Goal: Check status: Check status

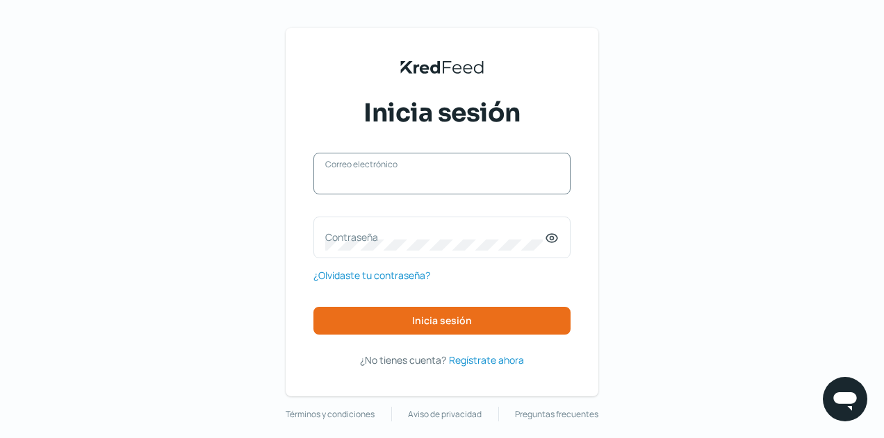
click at [421, 181] on input "Correo electrónico" at bounding box center [441, 180] width 233 height 13
click at [435, 185] on input "Correo electrónico" at bounding box center [441, 180] width 233 height 13
type input "[EMAIL_ADDRESS][DOMAIN_NAME]"
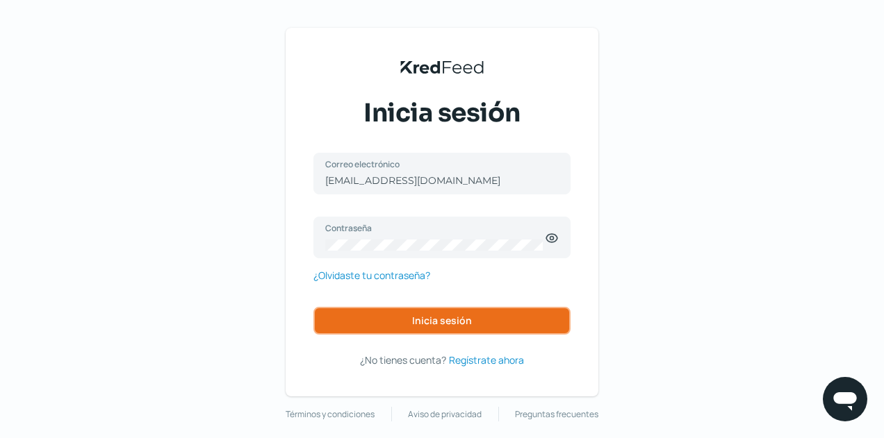
click at [463, 316] on span "Inicia sesión" at bounding box center [442, 321] width 60 height 10
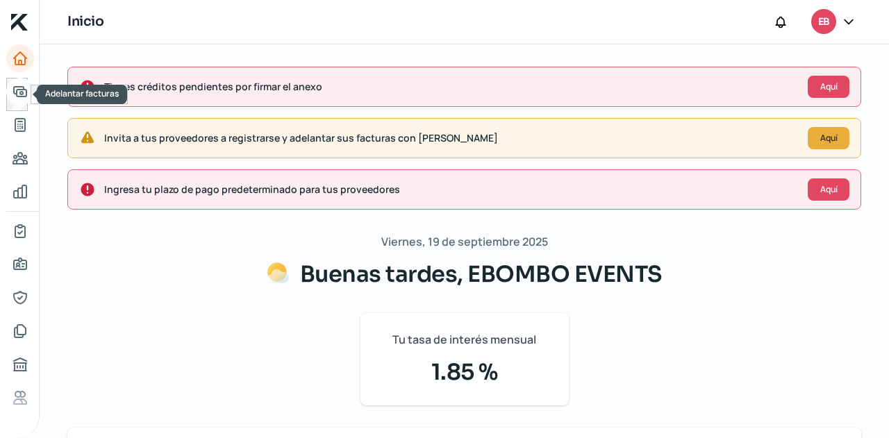
click at [18, 99] on icon "Adelantar facturas" at bounding box center [20, 91] width 17 height 17
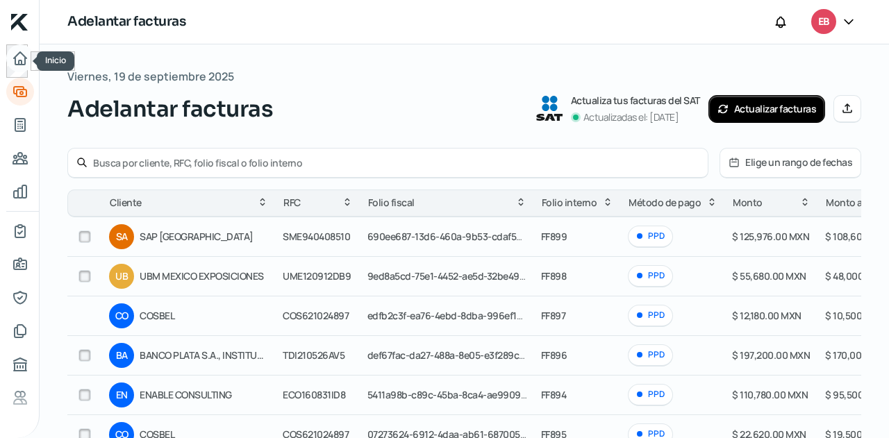
click at [28, 65] on link "Inicio" at bounding box center [20, 58] width 28 height 28
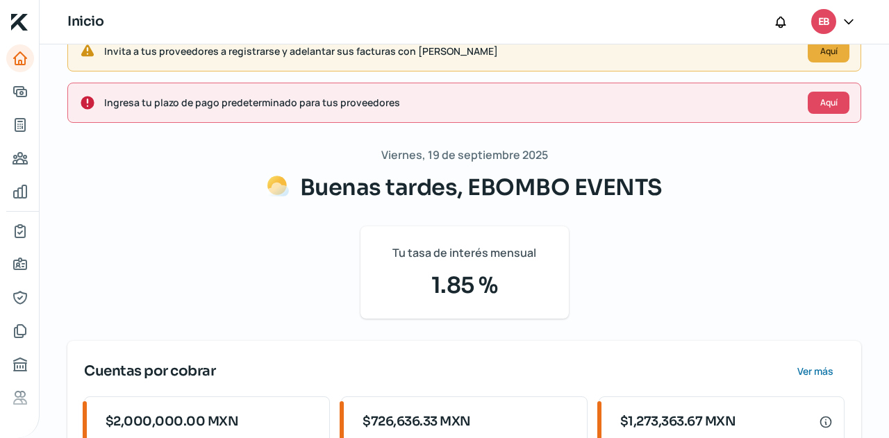
scroll to position [278, 0]
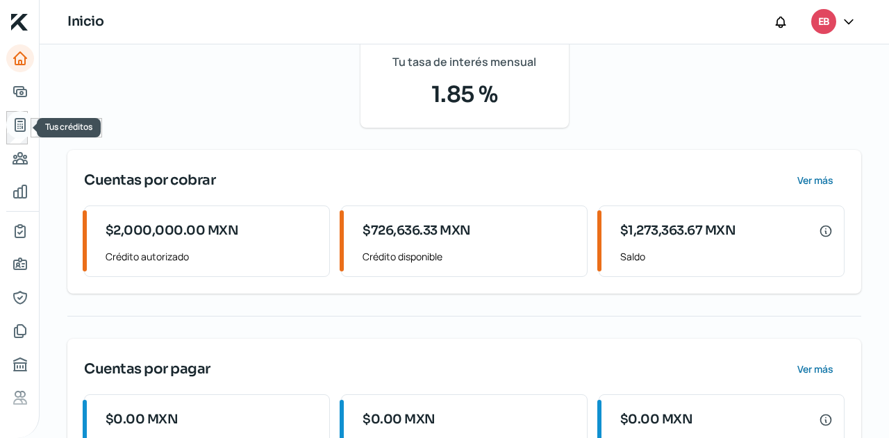
click at [17, 130] on icon "Tus créditos" at bounding box center [20, 125] width 17 height 17
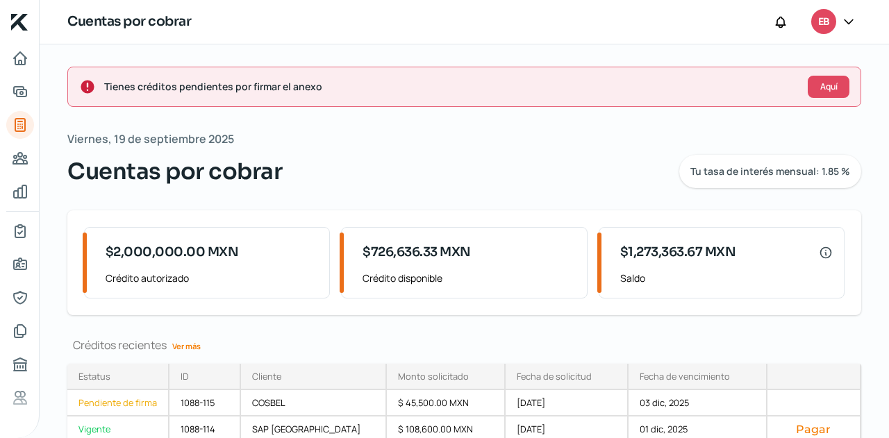
scroll to position [138, 0]
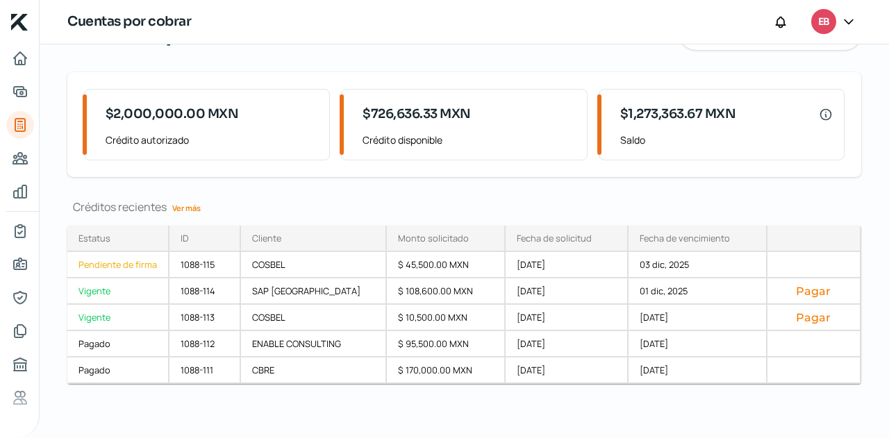
click at [188, 208] on link "Ver más" at bounding box center [187, 208] width 40 height 22
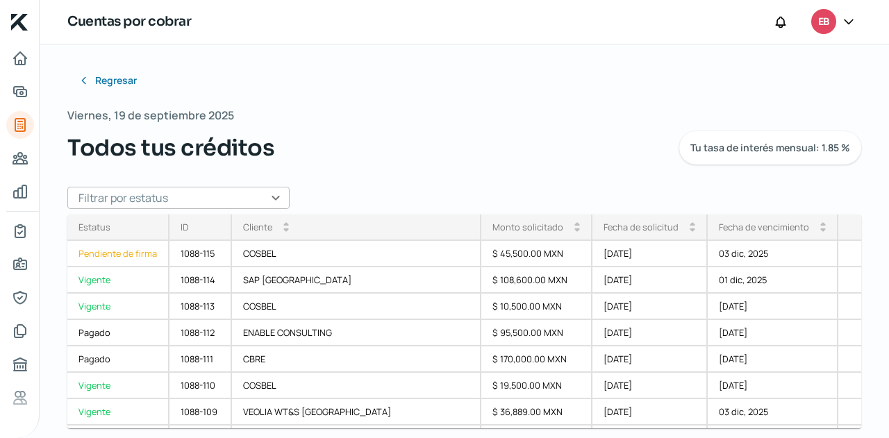
click at [265, 198] on input "text" at bounding box center [178, 198] width 222 height 22
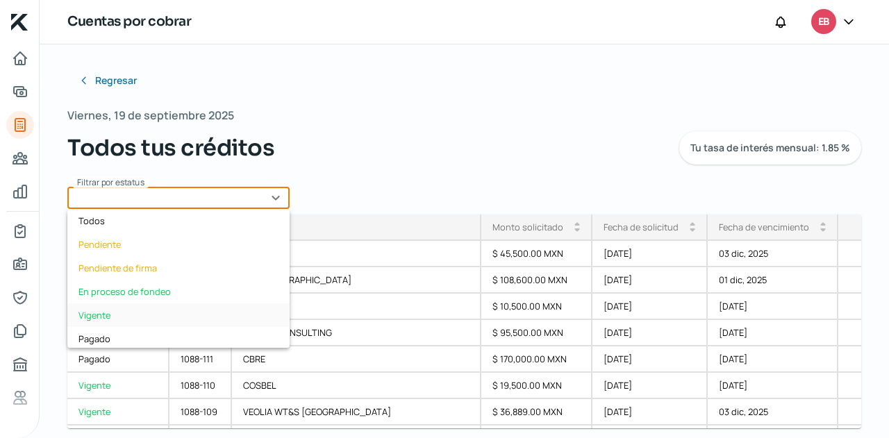
click at [142, 309] on div "Vigente" at bounding box center [178, 316] width 222 height 24
type input "Vigente"
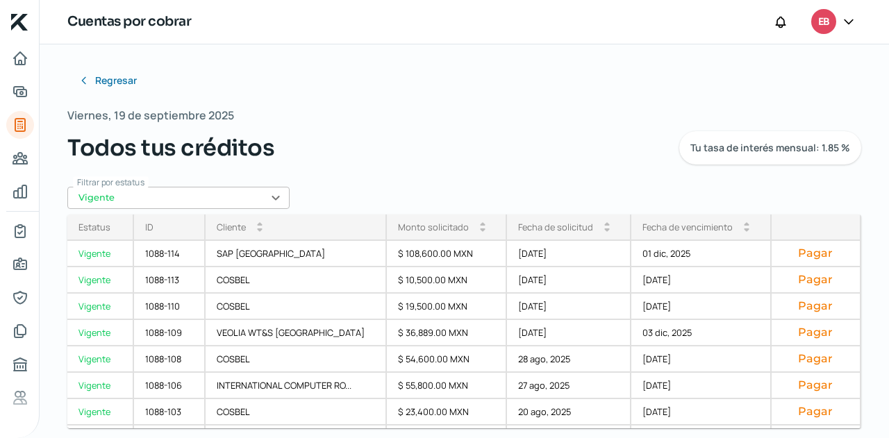
click at [654, 234] on div "Fecha de vencimiento arrow_drop_up arrow_drop_down" at bounding box center [701, 228] width 140 height 26
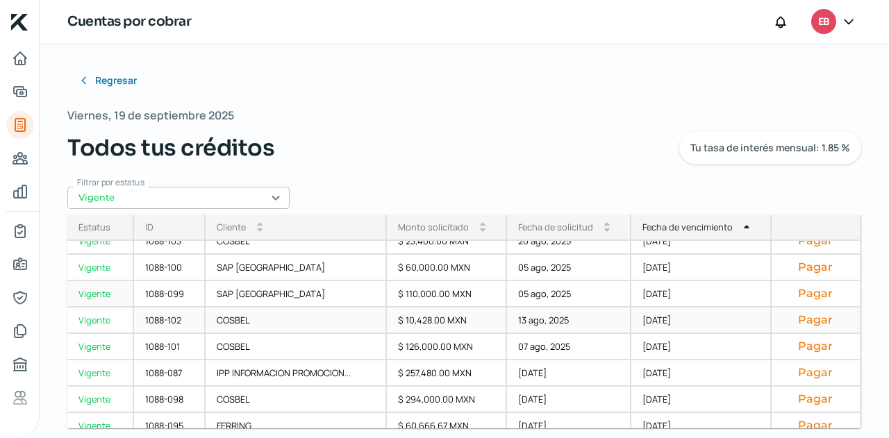
scroll to position [181, 0]
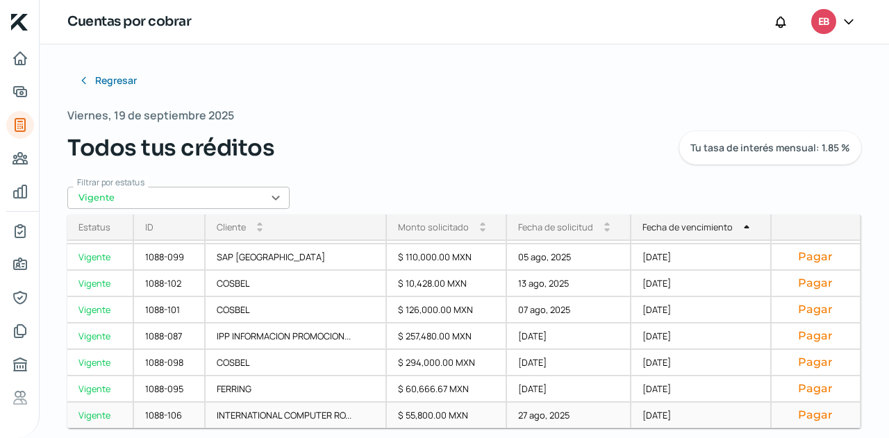
click at [649, 413] on div "[DATE]" at bounding box center [701, 416] width 140 height 26
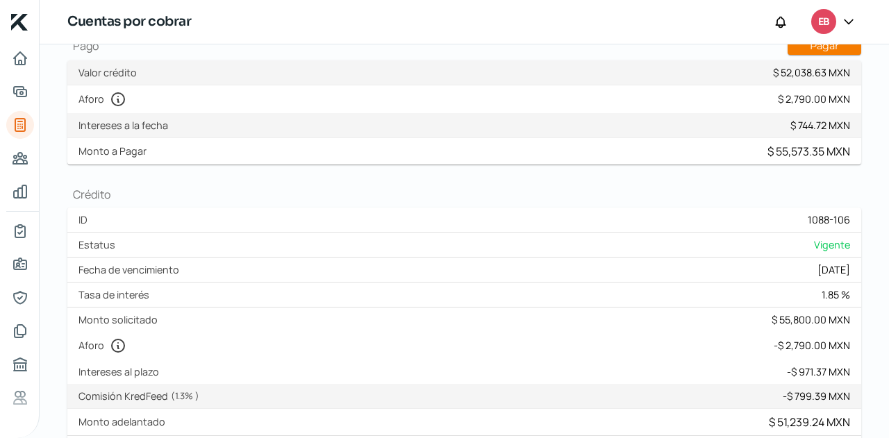
scroll to position [614, 0]
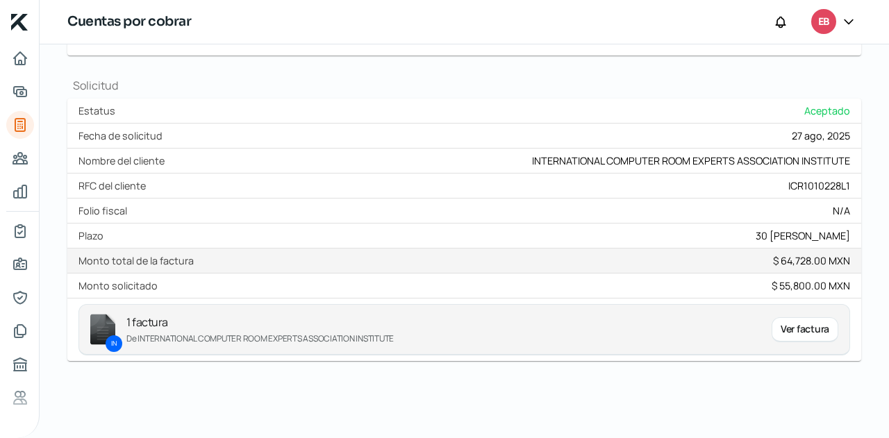
click at [776, 326] on div "Ver factura" at bounding box center [805, 329] width 67 height 25
